Goal: Task Accomplishment & Management: Use online tool/utility

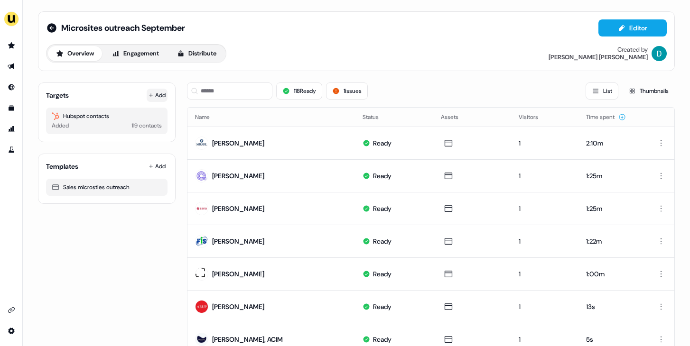
click at [143, 96] on div "Targets Add" at bounding box center [106, 95] width 121 height 9
click at [155, 94] on button "Add" at bounding box center [157, 95] width 21 height 13
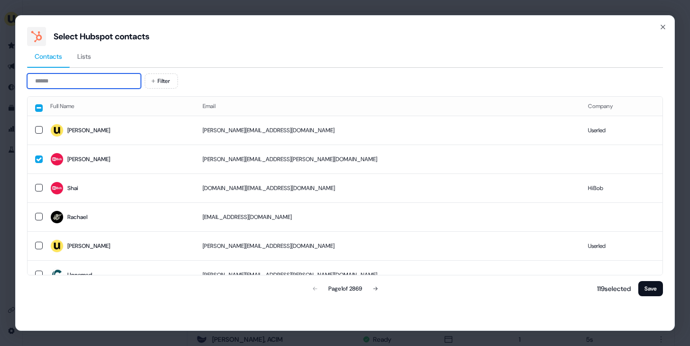
click at [95, 82] on input at bounding box center [84, 81] width 114 height 15
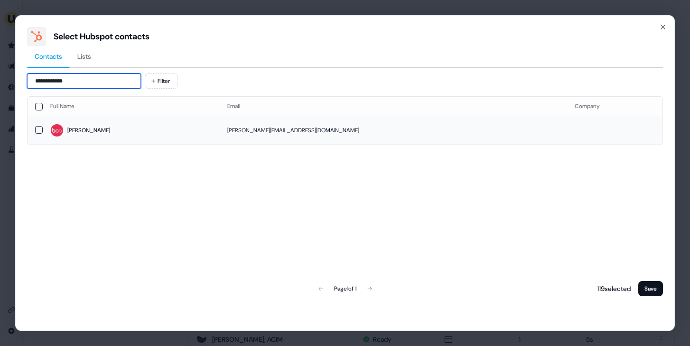
type input "**********"
click at [148, 122] on td "[PERSON_NAME]" at bounding box center [131, 130] width 177 height 29
click at [642, 287] on button "Save" at bounding box center [650, 288] width 25 height 15
click at [642, 286] on button "Save" at bounding box center [650, 288] width 25 height 15
click at [642, 285] on button "Save" at bounding box center [650, 288] width 25 height 15
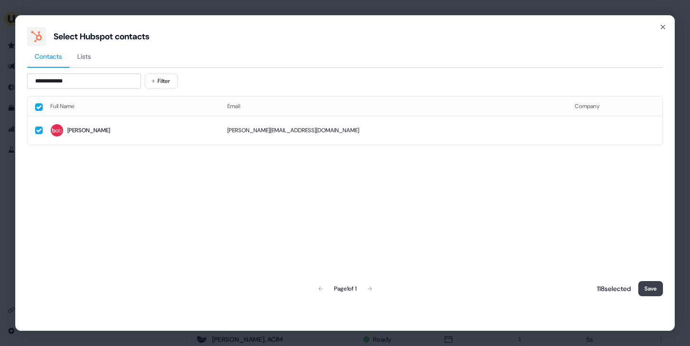
click at [653, 288] on button "Save" at bounding box center [650, 288] width 25 height 15
click at [653, 289] on button "Save" at bounding box center [650, 288] width 25 height 15
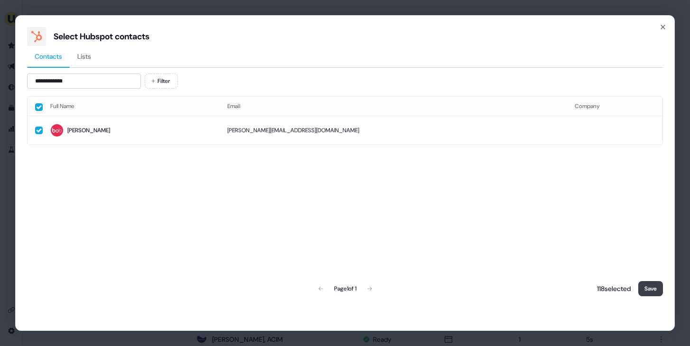
click at [653, 289] on button "Save" at bounding box center [650, 288] width 25 height 15
click at [648, 288] on button "Save" at bounding box center [650, 288] width 25 height 15
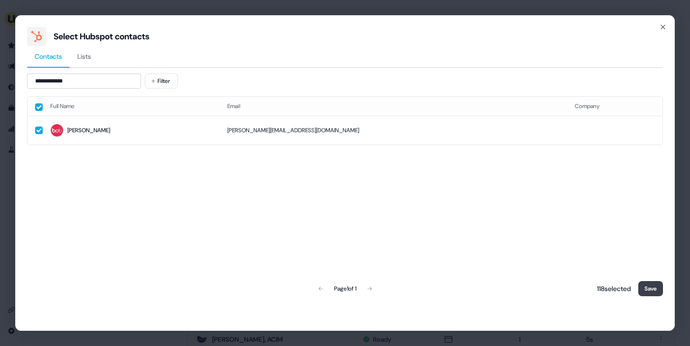
click at [648, 287] on button "Save" at bounding box center [650, 288] width 25 height 15
click at [660, 287] on button "Save" at bounding box center [650, 288] width 25 height 15
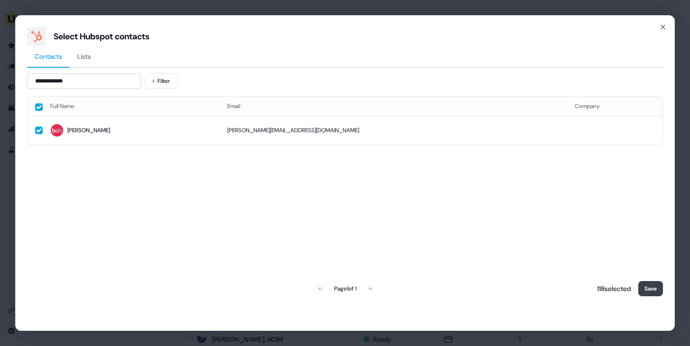
click at [660, 287] on button "Save" at bounding box center [650, 288] width 25 height 15
click at [653, 287] on button "Save" at bounding box center [650, 288] width 25 height 15
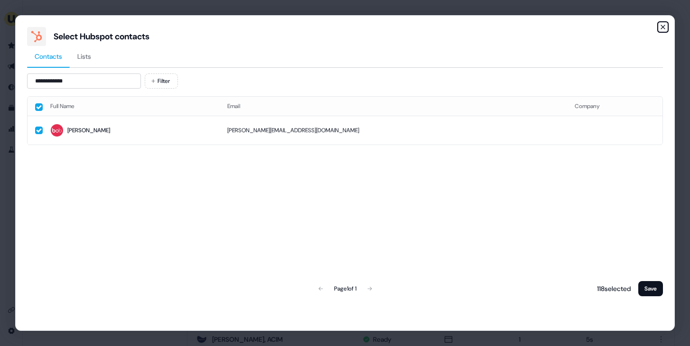
click at [666, 25] on icon "button" at bounding box center [663, 27] width 8 height 8
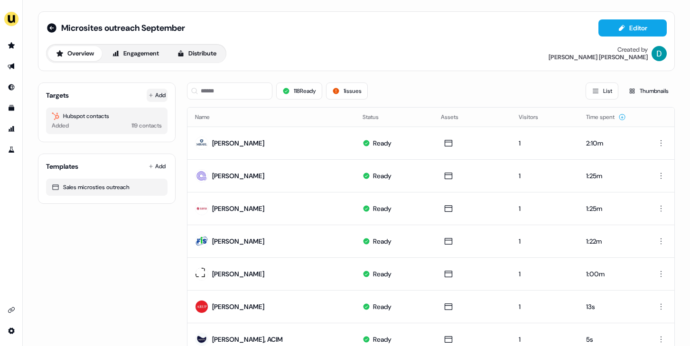
click at [152, 98] on button "Add" at bounding box center [157, 95] width 21 height 13
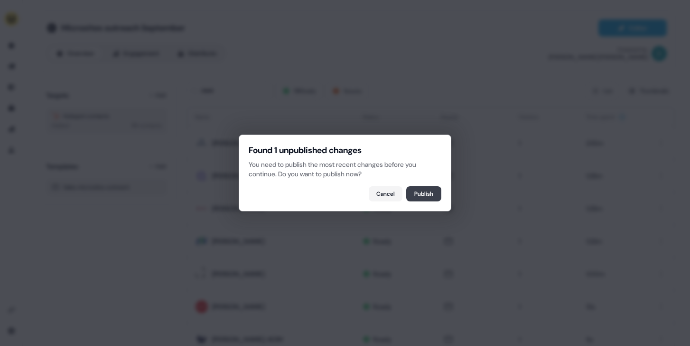
click at [427, 197] on button "Publish" at bounding box center [423, 193] width 35 height 15
